Goal: Task Accomplishment & Management: Use online tool/utility

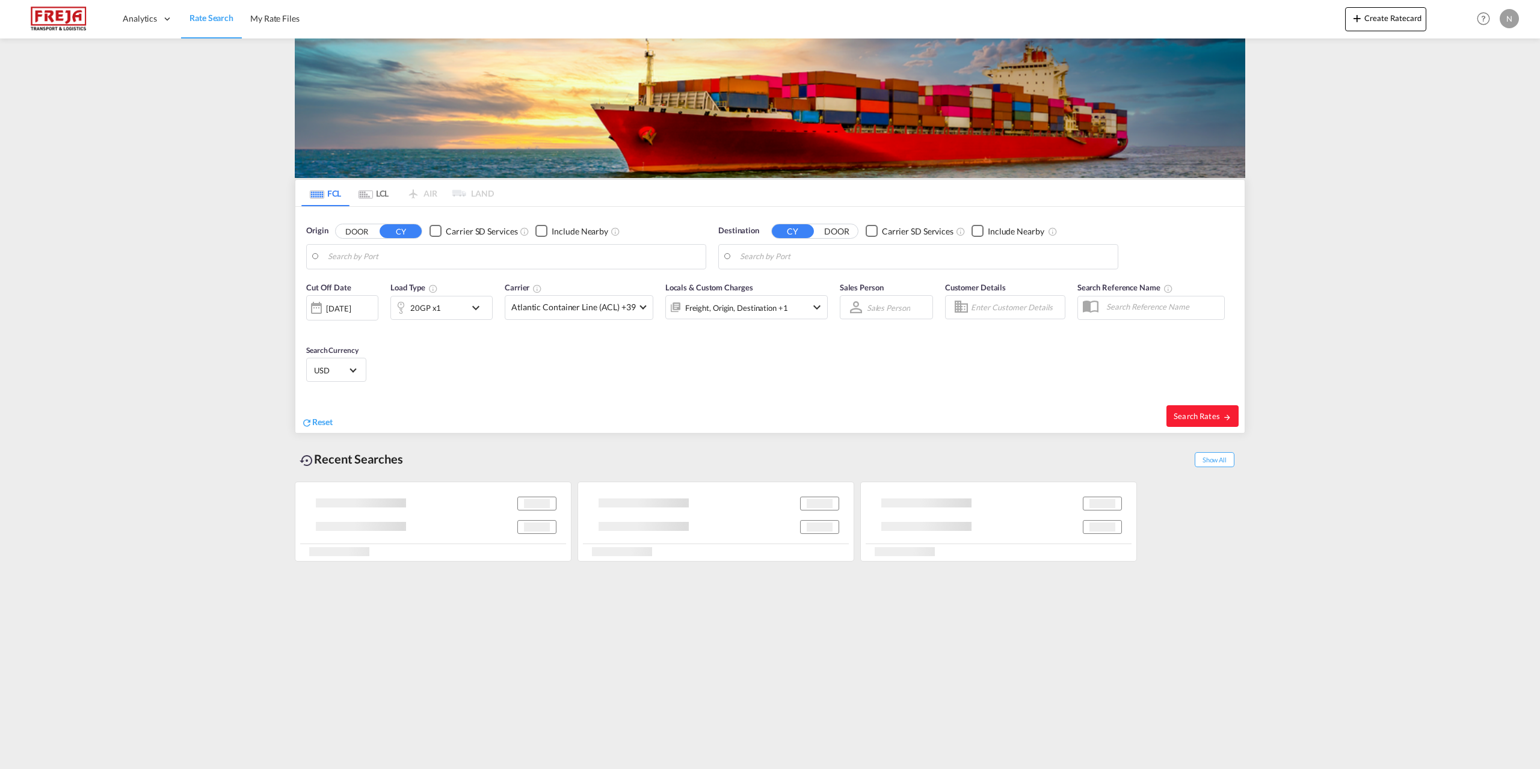
type input "[GEOGRAPHIC_DATA], [GEOGRAPHIC_DATA]"
type input "[GEOGRAPHIC_DATA], AUSYD"
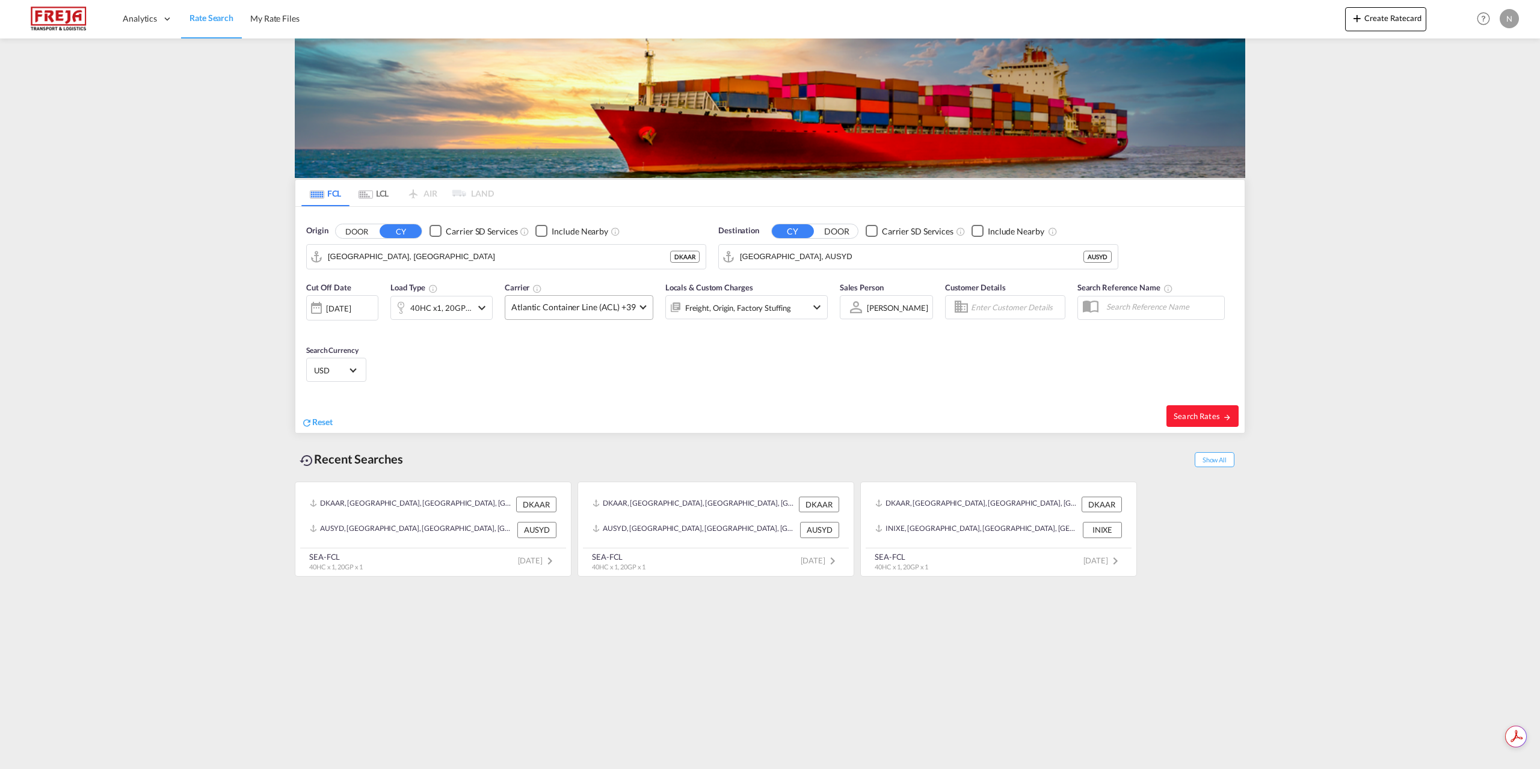
click at [596, 316] on md-select-value "Atlantic Container Line (ACL) +39" at bounding box center [578, 307] width 147 height 23
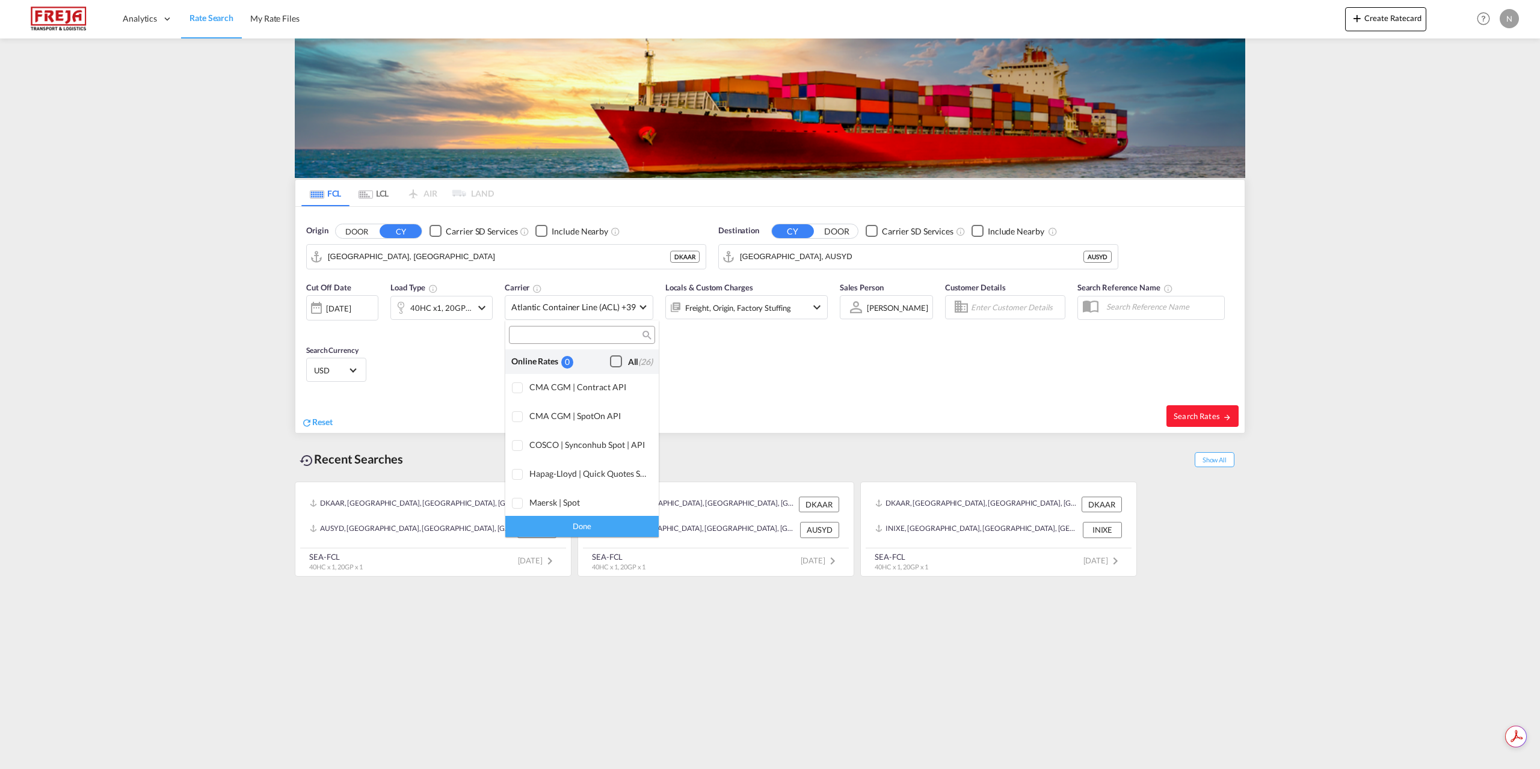
click at [628, 364] on div "All (26)" at bounding box center [640, 362] width 25 height 12
drag, startPoint x: 612, startPoint y: 525, endPoint x: 704, endPoint y: 503, distance: 95.3
click at [611, 525] on div "Done" at bounding box center [581, 526] width 153 height 21
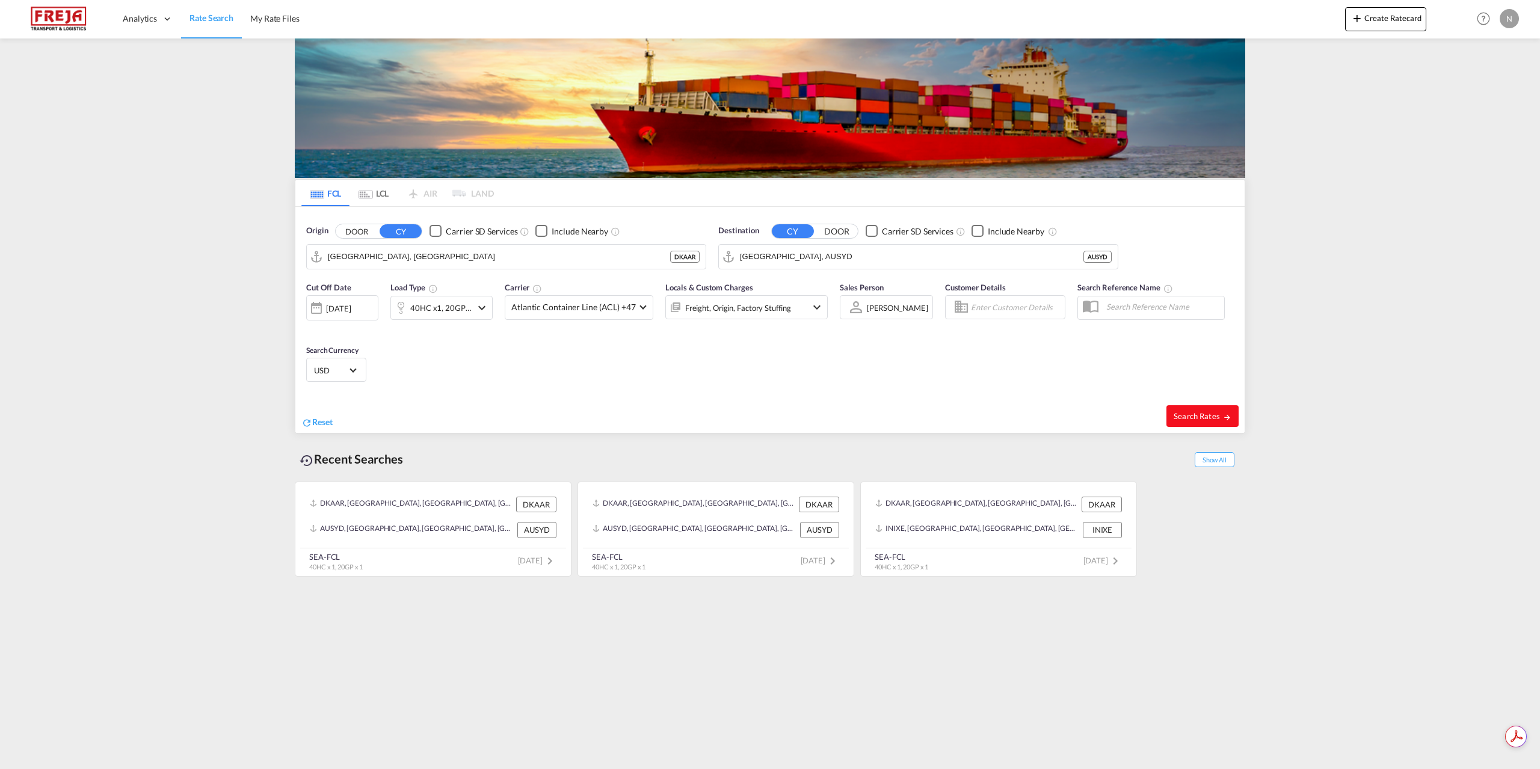
click at [1227, 414] on md-icon "icon-arrow-right" at bounding box center [1227, 417] width 8 height 8
type input "DKAAR to AUSYD / [DATE]"
